Goal: Information Seeking & Learning: Learn about a topic

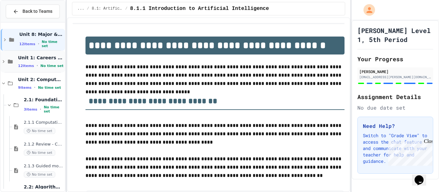
scroll to position [12, 0]
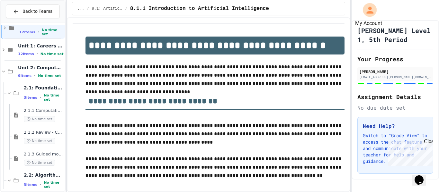
click at [373, 8] on icon "My Account" at bounding box center [369, 10] width 10 height 10
click at [255, 192] on div at bounding box center [219, 192] width 439 height 0
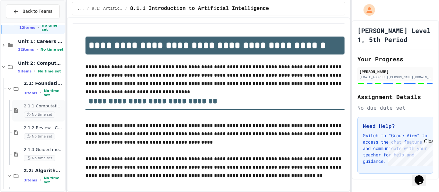
scroll to position [17, 0]
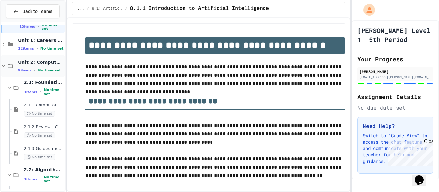
click at [48, 63] on span "Unit 2: Computational Thinking & Problem-Solving" at bounding box center [41, 62] width 46 height 6
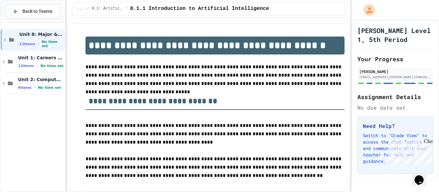
click at [48, 63] on div "Unit 1: Careers & Professionalism 12 items • No time set" at bounding box center [41, 61] width 46 height 13
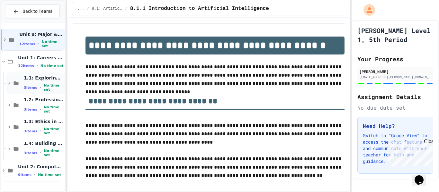
click at [44, 80] on span "1.1: Exploring CS Careers" at bounding box center [44, 78] width 40 height 6
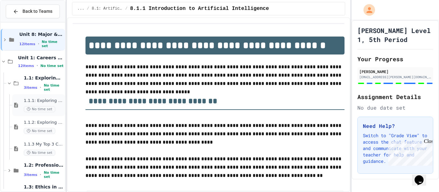
click at [42, 100] on span "1.1.1: Exploring CS Careers" at bounding box center [44, 100] width 40 height 5
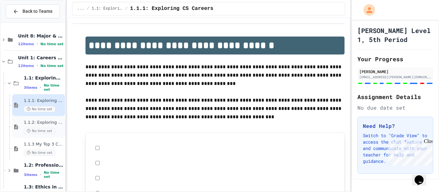
click at [45, 127] on div "1.1.2: Exploring CS Careers - Review No time set" at bounding box center [44, 127] width 40 height 14
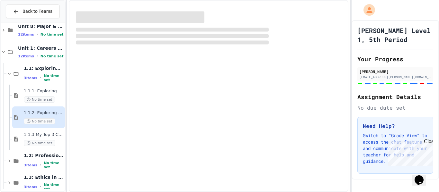
scroll to position [12, 0]
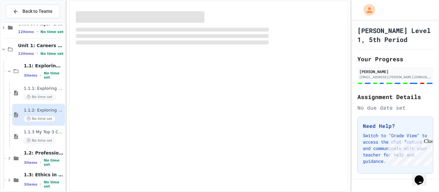
click at [45, 127] on div at bounding box center [33, 122] width 64 height 218
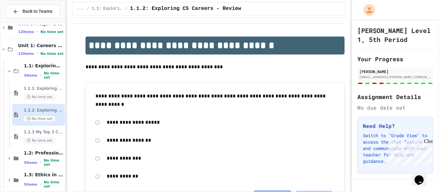
click at [45, 127] on div at bounding box center [33, 122] width 64 height 218
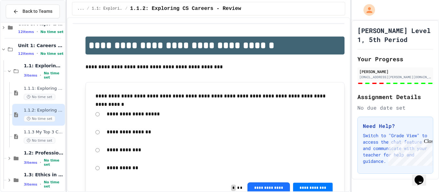
scroll to position [45, 0]
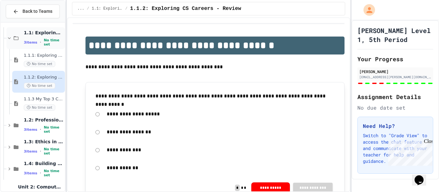
click at [40, 40] on div "3 items • No time set" at bounding box center [44, 42] width 40 height 8
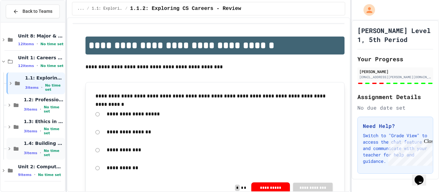
click at [47, 149] on div "1.4: Building an Online Presence 3 items • No time set" at bounding box center [44, 149] width 40 height 17
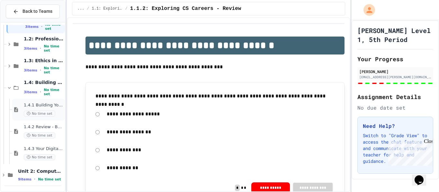
click at [40, 116] on span "No time set" at bounding box center [39, 114] width 31 height 6
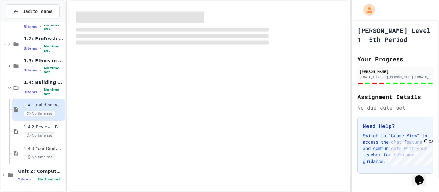
scroll to position [54, 0]
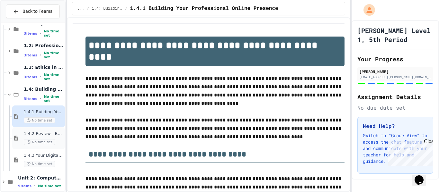
click at [48, 138] on div "1.4.2 Review - Building Your Professional Online Presence No time set" at bounding box center [44, 138] width 40 height 14
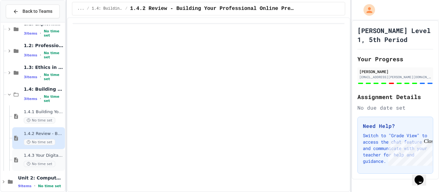
click at [50, 158] on span "1.4.3 Your Digital Portfolio Challenge" at bounding box center [44, 155] width 40 height 5
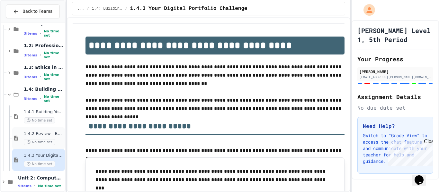
scroll to position [62, 0]
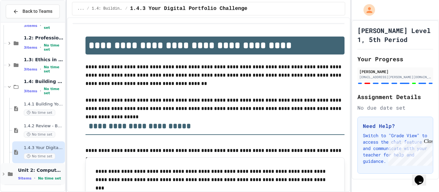
click at [46, 178] on span "No time set" at bounding box center [49, 179] width 23 height 4
click at [45, 66] on div "3 items • No time set" at bounding box center [44, 69] width 40 height 8
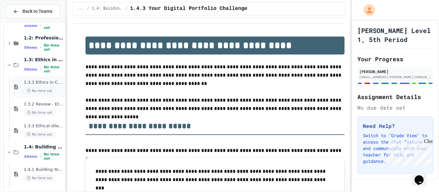
click at [47, 92] on span "No time set" at bounding box center [39, 91] width 31 height 6
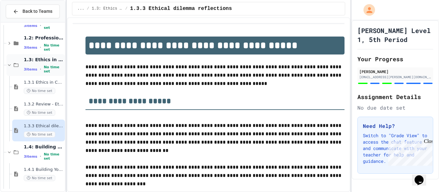
click at [36, 66] on div "1.3: Ethics in Computing 3 items • No time set" at bounding box center [44, 65] width 40 height 17
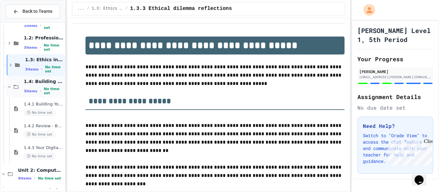
click at [36, 84] on span "1.4: Building an Online Presence" at bounding box center [44, 82] width 40 height 6
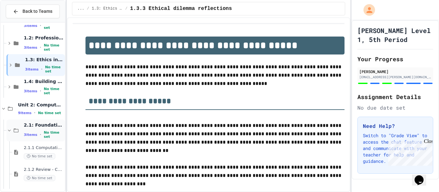
click at [41, 128] on span "2.1: Foundations of Computational Thinking" at bounding box center [44, 125] width 40 height 6
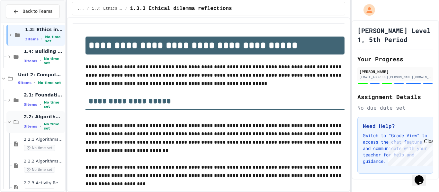
click at [50, 127] on span "No time set" at bounding box center [54, 126] width 20 height 8
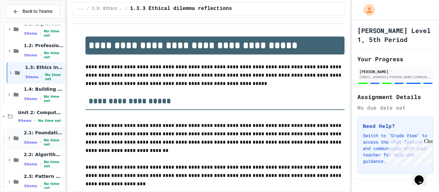
scroll to position [62, 0]
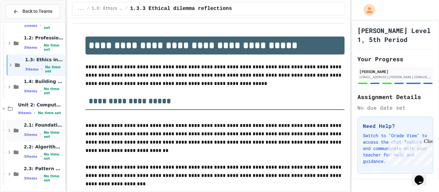
click at [55, 132] on span "No time set" at bounding box center [54, 135] width 20 height 8
click at [51, 146] on span "2.1.1 Computational Thinking and Problem Solving" at bounding box center [44, 147] width 40 height 5
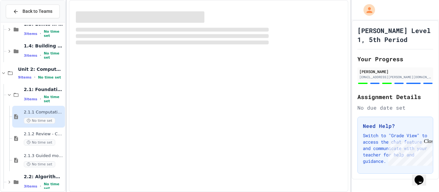
scroll to position [98, 0]
click at [51, 146] on div "2.1.2 Review - Computational Thinking and Problem Solving No time set" at bounding box center [38, 138] width 53 height 22
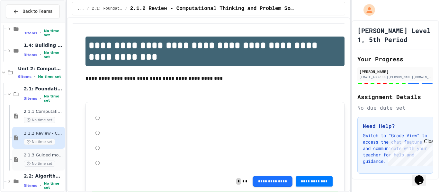
click at [52, 154] on span "2.1.3 Guided morning routine flowchart" at bounding box center [44, 155] width 40 height 5
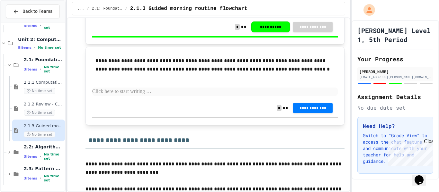
scroll to position [707, 0]
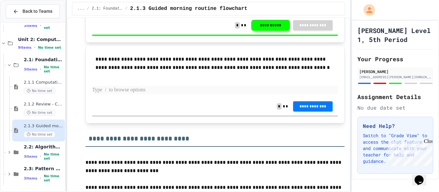
click at [167, 89] on p at bounding box center [215, 90] width 246 height 8
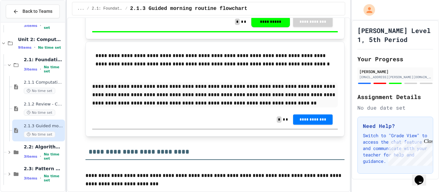
scroll to position [723, 0]
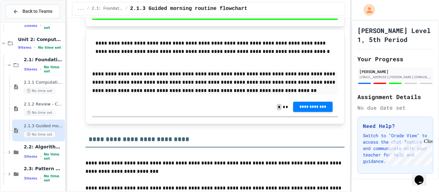
click at [303, 106] on span "**********" at bounding box center [312, 106] width 29 height 5
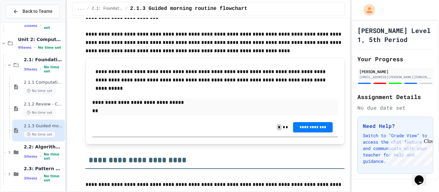
scroll to position [879, 0]
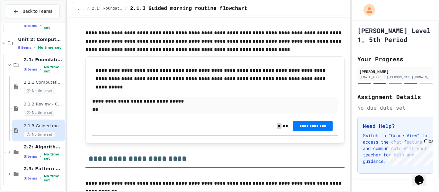
click at [127, 107] on p "**" at bounding box center [215, 110] width 246 height 8
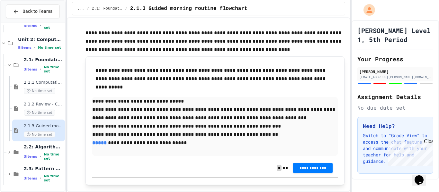
click at [135, 145] on p "**********" at bounding box center [215, 143] width 246 height 9
click at [139, 143] on p "**********" at bounding box center [215, 143] width 246 height 9
click at [136, 145] on p "**********" at bounding box center [215, 143] width 246 height 9
click at [198, 156] on p at bounding box center [215, 152] width 246 height 8
click at [152, 119] on p "**********" at bounding box center [215, 118] width 246 height 8
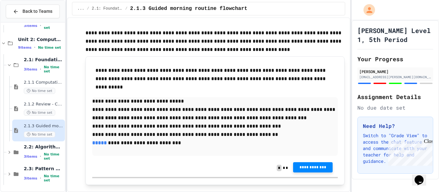
click at [311, 170] on button "**********" at bounding box center [313, 167] width 40 height 10
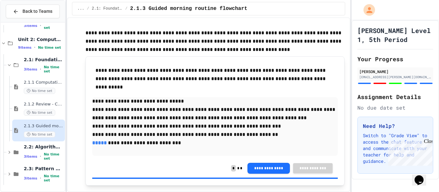
click at [48, 156] on span "No time set" at bounding box center [54, 157] width 20 height 8
click at [46, 66] on div "2.1: Foundations of Computational Thinking 3 items • No time set" at bounding box center [44, 65] width 40 height 17
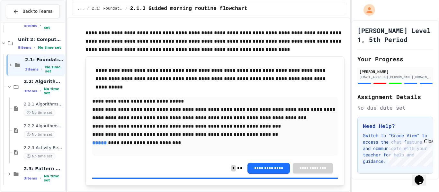
scroll to position [120, 0]
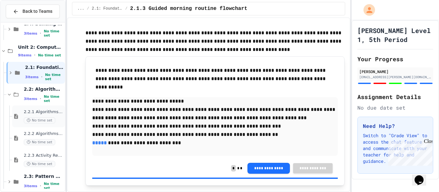
click at [47, 116] on div "2.2.1 Algorithms from Idea to Flowchart No time set" at bounding box center [44, 117] width 40 height 14
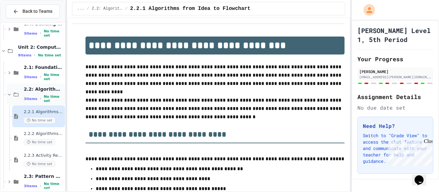
click at [50, 98] on span "No time set" at bounding box center [54, 99] width 20 height 8
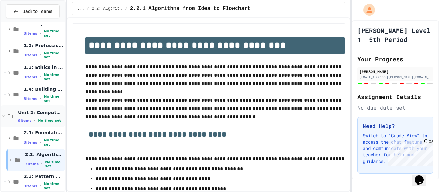
click at [45, 117] on div "Unit 2: Computational Thinking & Problem-Solving 9 items • No time set" at bounding box center [41, 116] width 46 height 13
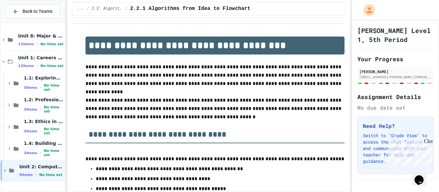
scroll to position [0, 0]
click at [44, 149] on div "1.4: Building an Online Presence 3 items • No time set" at bounding box center [44, 149] width 40 height 17
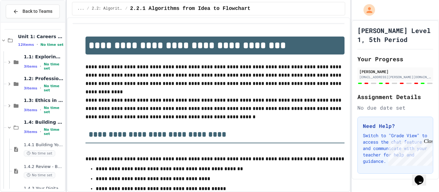
scroll to position [22, 0]
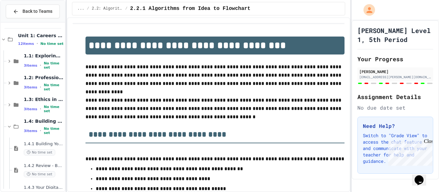
click at [44, 149] on div "1.4.1 Building Your Professional Online Presence No time set" at bounding box center [44, 149] width 40 height 14
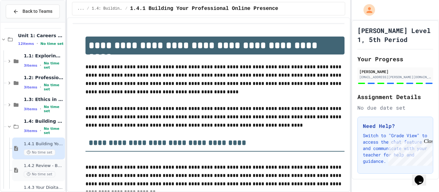
click at [51, 168] on span "1.4.2 Review - Building Your Professional Online Presence" at bounding box center [44, 165] width 40 height 5
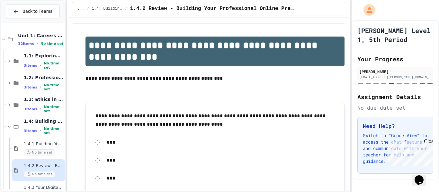
scroll to position [44, 0]
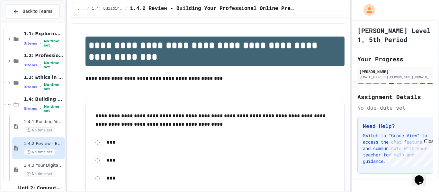
click at [52, 169] on div "Unit 1: Careers & Professionalism 12 items • No time set 1.1: Exploring CS Care…" at bounding box center [33, 107] width 64 height 164
click at [41, 168] on span "1.4.3 Your Digital Portfolio Challenge" at bounding box center [44, 165] width 40 height 5
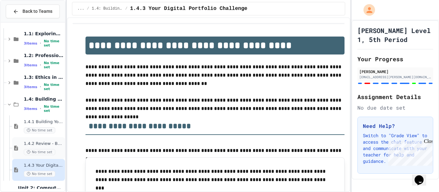
scroll to position [62, 0]
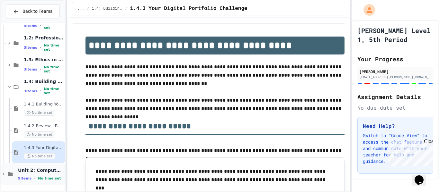
click at [48, 173] on span "Unit 2: Computational Thinking & Problem-Solving" at bounding box center [41, 171] width 46 height 6
click at [47, 92] on span "No time set" at bounding box center [54, 91] width 20 height 8
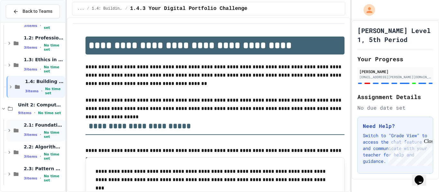
click at [40, 137] on span "•" at bounding box center [40, 134] width 1 height 5
click at [40, 150] on span "2.1.1 Computational Thinking and Problem Solving" at bounding box center [44, 147] width 40 height 5
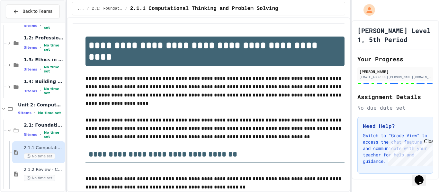
click at [40, 150] on div at bounding box center [33, 105] width 64 height 284
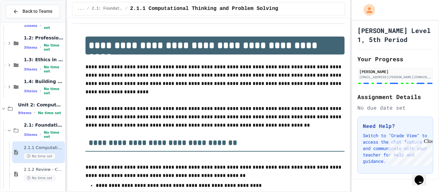
scroll to position [85, 0]
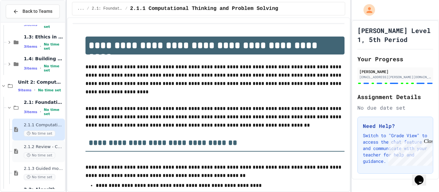
click at [41, 150] on div "2.1.2 Review - Computational Thinking and Problem Solving No time set" at bounding box center [44, 152] width 40 height 14
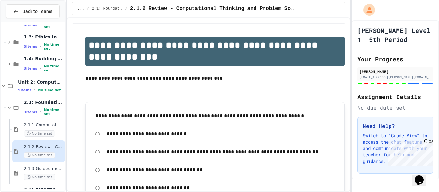
scroll to position [107, 0]
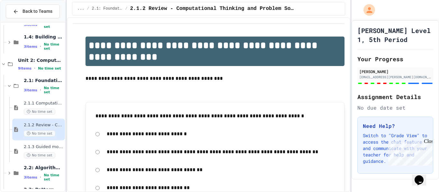
click at [41, 150] on div at bounding box center [33, 60] width 64 height 284
click at [18, 151] on icon at bounding box center [16, 151] width 4 height 5
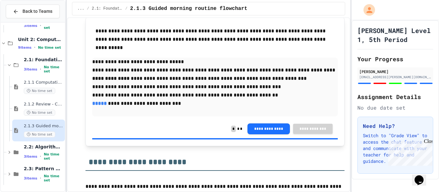
scroll to position [986, 0]
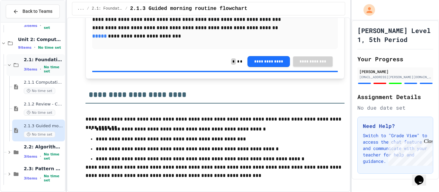
click at [40, 67] on div "3 items • No time set" at bounding box center [44, 69] width 40 height 8
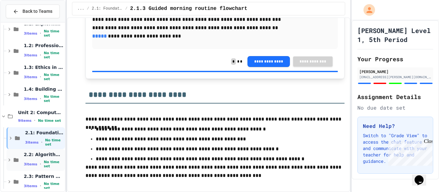
click at [29, 158] on span "2.2: Algorithms from Idea to Flowchart" at bounding box center [44, 155] width 40 height 6
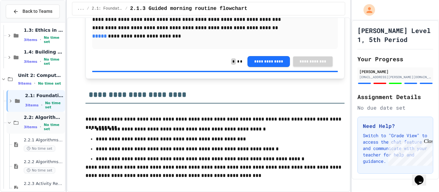
scroll to position [93, 0]
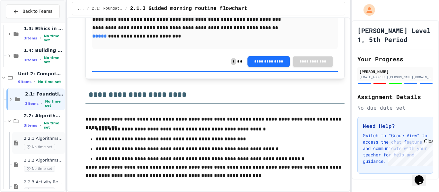
click at [45, 145] on span "No time set" at bounding box center [39, 147] width 31 height 6
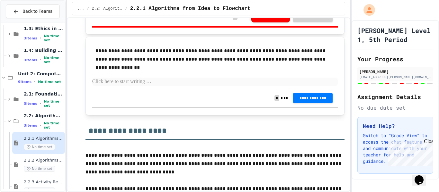
scroll to position [1243, 0]
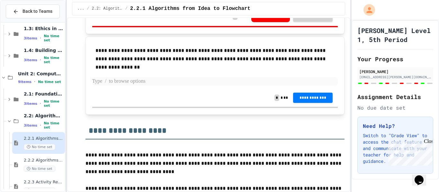
click at [159, 81] on p at bounding box center [215, 81] width 246 height 8
click at [312, 97] on span "**********" at bounding box center [312, 97] width 29 height 5
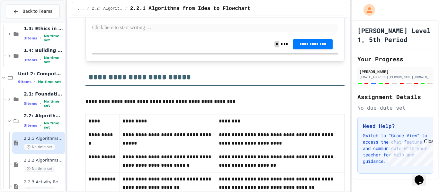
scroll to position [2212, 0]
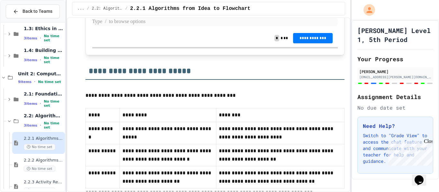
click at [271, 26] on p at bounding box center [215, 22] width 246 height 8
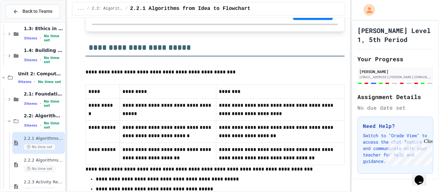
scroll to position [2237, 0]
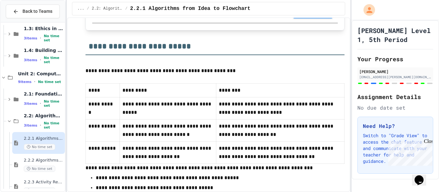
click at [319, 16] on span "**********" at bounding box center [312, 13] width 29 height 5
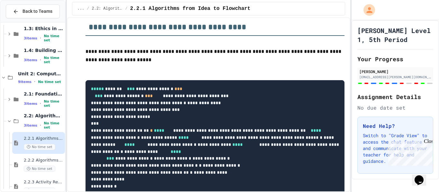
scroll to position [3056, 0]
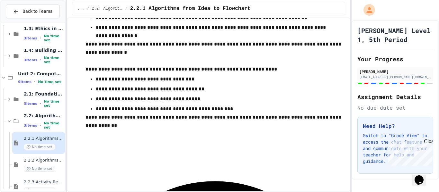
scroll to position [3673, 0]
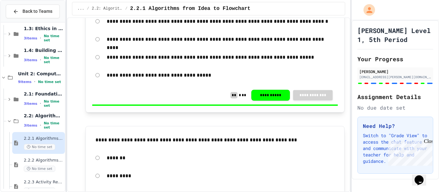
scroll to position [1906, 0]
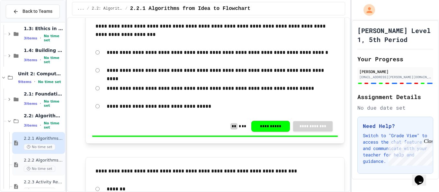
click at [52, 167] on span "No time set" at bounding box center [39, 169] width 31 height 6
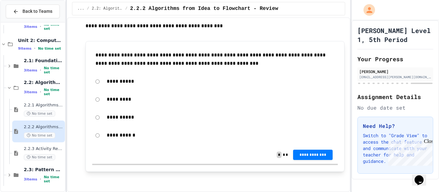
scroll to position [127, 0]
